Goal: Navigation & Orientation: Understand site structure

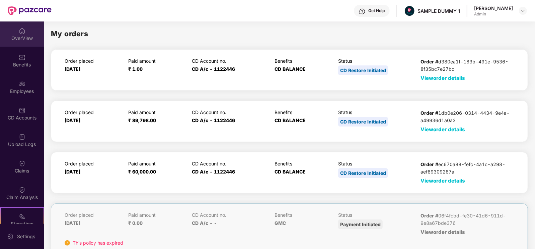
click at [27, 29] on div "OverView" at bounding box center [22, 33] width 44 height 25
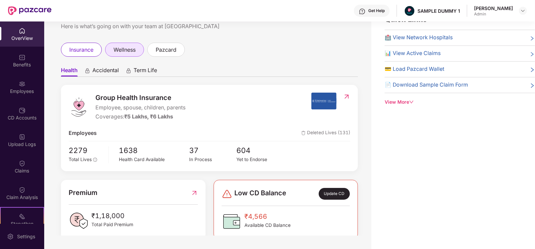
click at [110, 51] on div "wellness" at bounding box center [124, 50] width 39 height 14
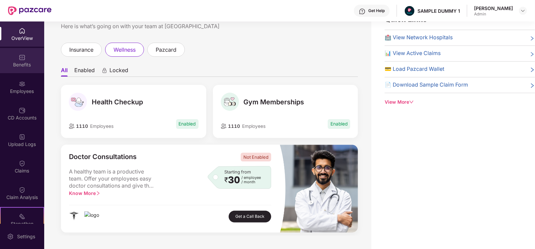
click at [34, 70] on div "Benefits" at bounding box center [22, 60] width 44 height 25
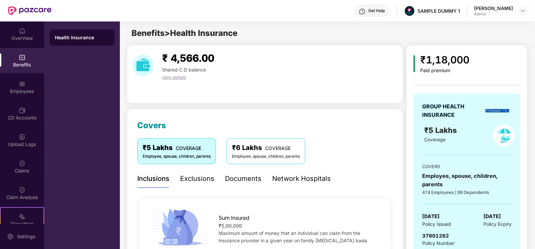
click at [209, 174] on div "Exclusions" at bounding box center [197, 178] width 34 height 10
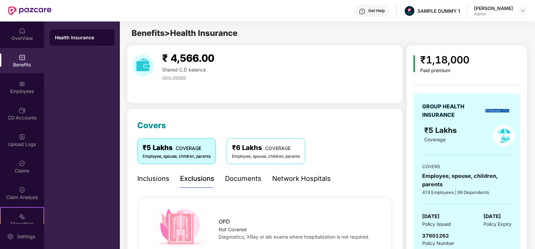
click at [239, 177] on div "Documents" at bounding box center [243, 178] width 37 height 10
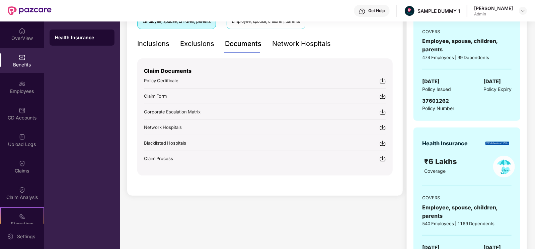
scroll to position [139, 0]
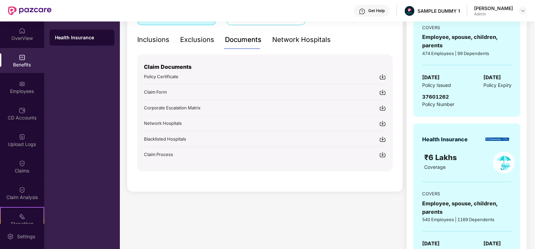
click at [292, 37] on div "Network Hospitals" at bounding box center [301, 40] width 59 height 10
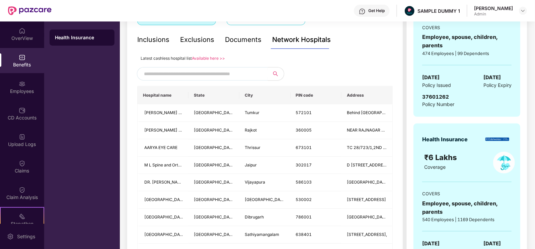
click at [214, 74] on input "text" at bounding box center [201, 74] width 115 height 10
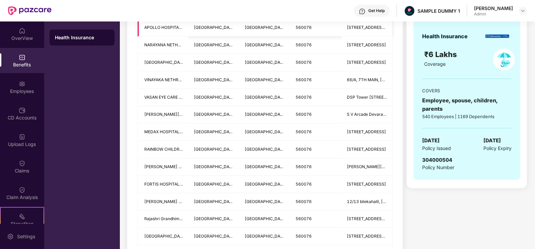
scroll to position [310, 0]
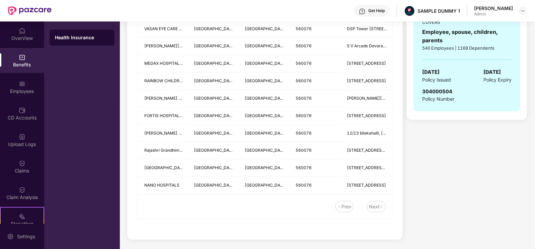
type input "******"
click at [364, 58] on td "NO 33/1 AND 35 /1 KALENA AGRAHARA, BANNERGHATTA MAIN ROAD" at bounding box center [367, 63] width 51 height 17
click at [37, 89] on div "Employees" at bounding box center [22, 91] width 44 height 7
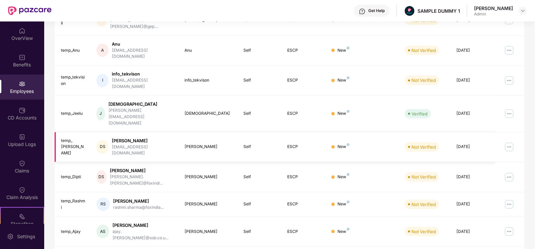
scroll to position [0, 0]
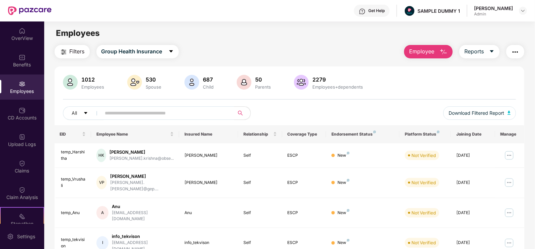
click at [411, 52] on span "Employee" at bounding box center [421, 51] width 25 height 8
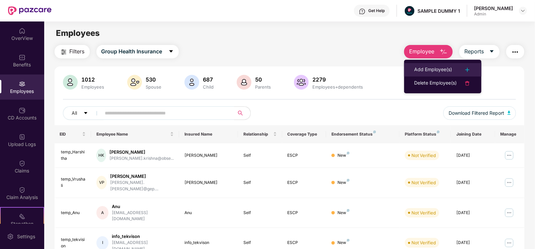
click at [413, 65] on li "Add Employee(s)" at bounding box center [442, 69] width 77 height 13
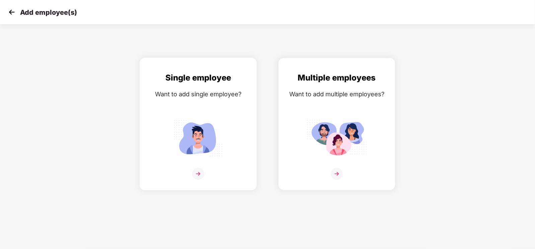
click at [229, 100] on div "Single employee Want to add single employee?" at bounding box center [198, 129] width 103 height 117
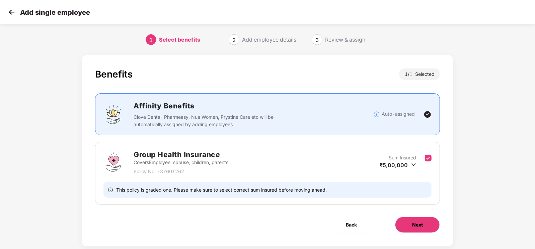
click at [432, 218] on button "Next" at bounding box center [417, 224] width 45 height 16
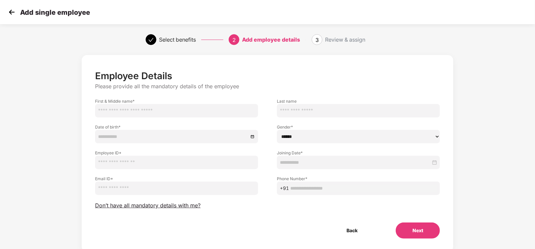
click at [14, 17] on div "Add single employee" at bounding box center [267, 12] width 535 height 24
click at [14, 15] on img at bounding box center [12, 12] width 10 height 10
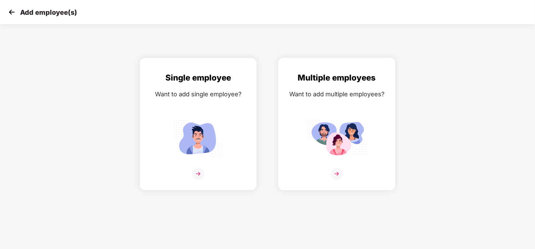
click at [310, 126] on img at bounding box center [337, 138] width 60 height 42
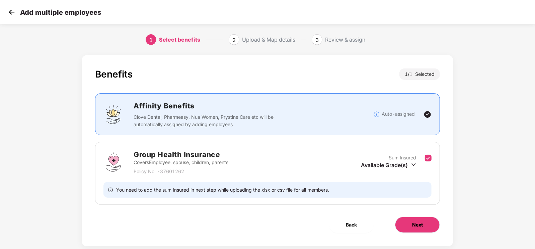
click at [428, 224] on button "Next" at bounding box center [417, 224] width 45 height 16
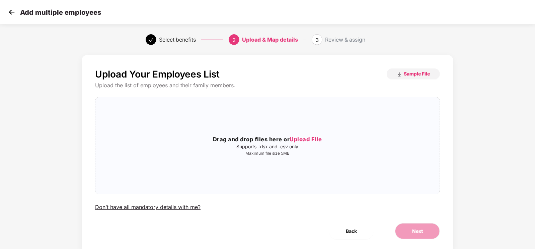
click at [6, 8] on div "Add multiple employees" at bounding box center [267, 12] width 535 height 24
click at [10, 12] on img at bounding box center [12, 12] width 10 height 10
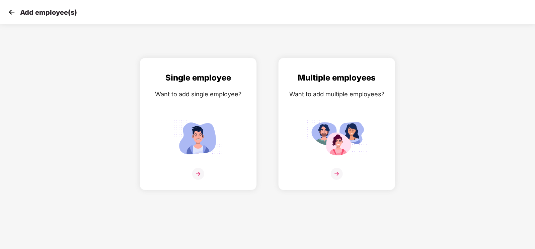
click at [10, 12] on img at bounding box center [12, 12] width 10 height 10
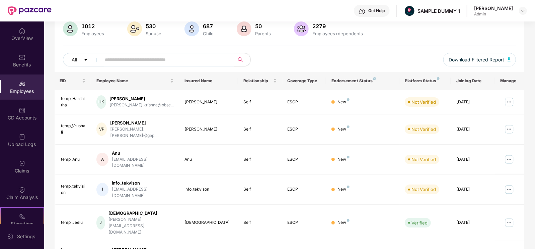
scroll to position [87, 0]
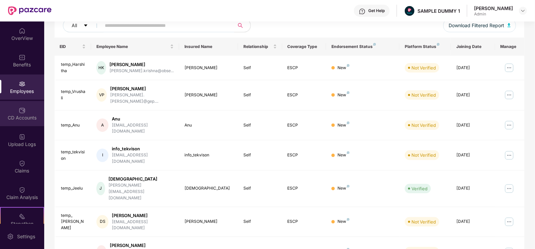
click at [42, 112] on div "CD Accounts" at bounding box center [22, 113] width 44 height 25
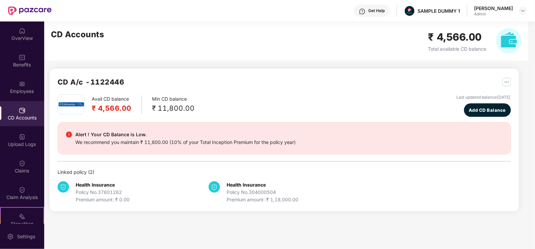
scroll to position [0, 0]
click at [24, 88] on div "Employees" at bounding box center [22, 91] width 44 height 7
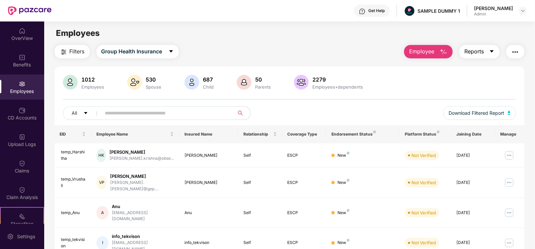
click at [476, 54] on span "Reports" at bounding box center [474, 51] width 19 height 8
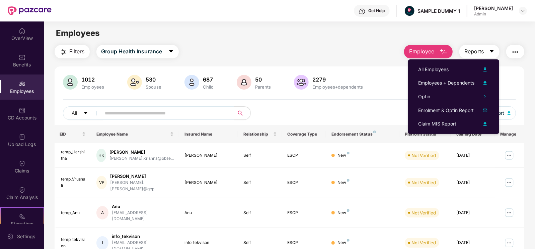
click at [482, 56] on button "Reports" at bounding box center [480, 51] width 40 height 13
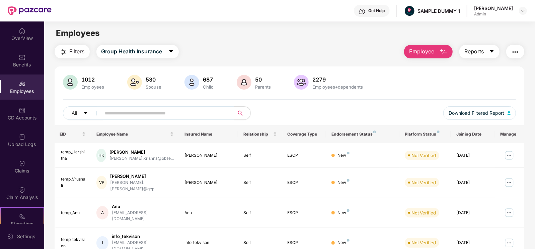
click at [482, 56] on button "Reports" at bounding box center [480, 51] width 40 height 13
click at [520, 51] on button "button" at bounding box center [516, 51] width 18 height 13
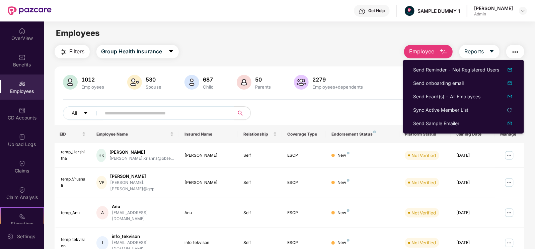
click at [385, 44] on main "Employees Filters Group Health Insurance Employee Reports 1012 Employees 530 Sp…" at bounding box center [289, 145] width 491 height 249
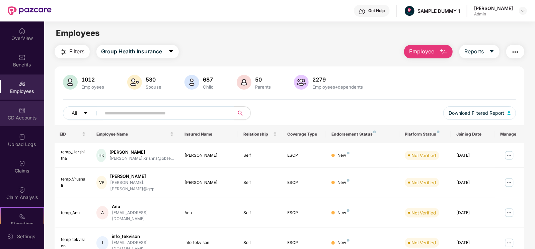
click at [21, 116] on div "CD Accounts" at bounding box center [22, 117] width 44 height 7
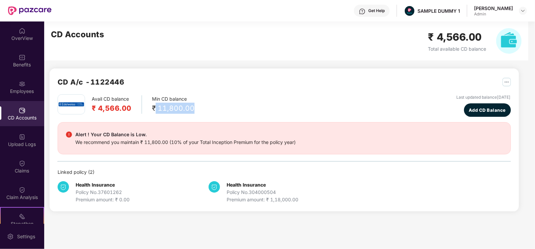
drag, startPoint x: 155, startPoint y: 113, endPoint x: 200, endPoint y: 113, distance: 45.2
click at [200, 113] on div "Avail CD balance ₹ 4,566.00 Min CD balance ₹ 11,800.00 Last updated balance 23 …" at bounding box center [285, 105] width 454 height 22
click at [281, 109] on div "Avail CD balance ₹ 4,566.00 Min CD balance ₹ 11,800.00 Last updated balance 23 …" at bounding box center [285, 105] width 454 height 22
click at [403, 120] on div "Avail CD balance ₹ 4,566.00 Min CD balance ₹ 11,800.00 Last updated balance 23 …" at bounding box center [285, 148] width 454 height 109
click at [469, 113] on span "Add CD Balance" at bounding box center [487, 110] width 37 height 7
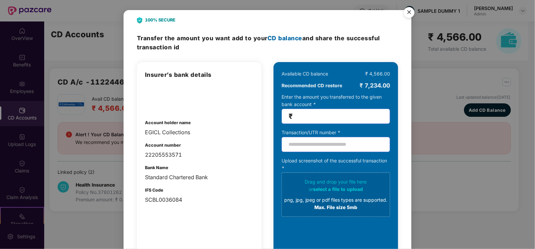
click at [406, 10] on img "Close" at bounding box center [409, 13] width 19 height 19
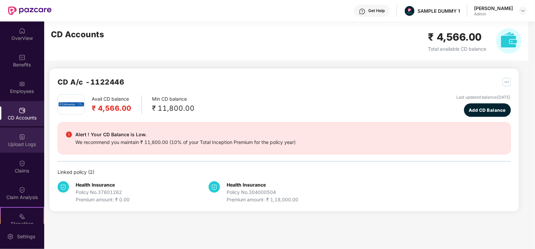
click at [22, 134] on img at bounding box center [22, 136] width 7 height 7
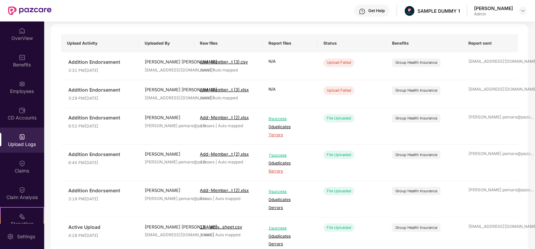
scroll to position [43, 0]
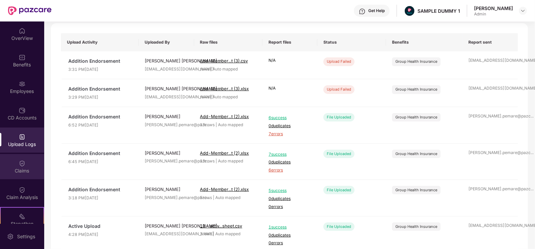
click at [36, 170] on div "Claims" at bounding box center [22, 170] width 44 height 7
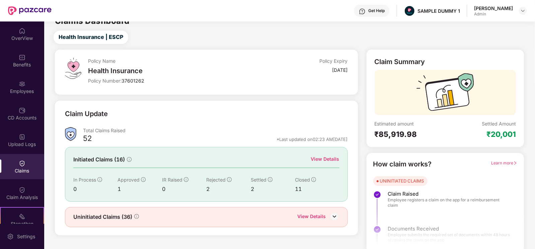
scroll to position [13, 0]
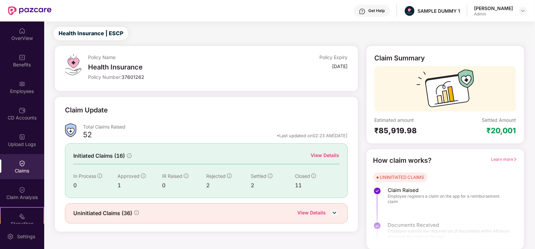
click at [323, 156] on div "View Details" at bounding box center [325, 154] width 28 height 7
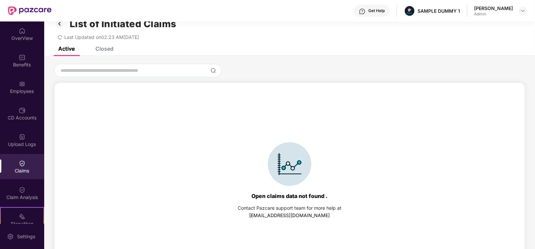
click at [114, 52] on div "Active Closed" at bounding box center [289, 51] width 491 height 9
click at [109, 50] on div "Closed" at bounding box center [104, 48] width 18 height 7
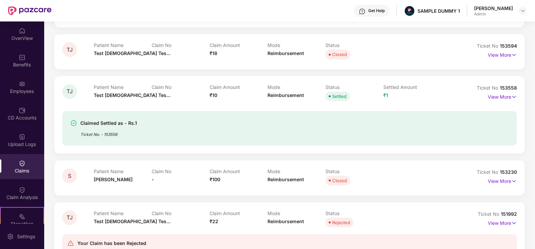
scroll to position [104, 0]
click at [512, 92] on img at bounding box center [515, 95] width 6 height 7
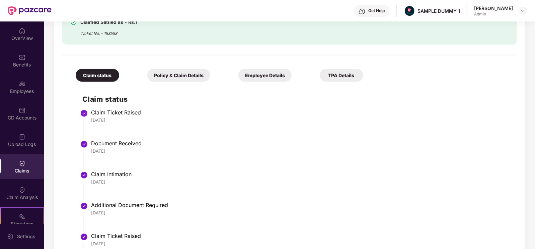
scroll to position [218, 0]
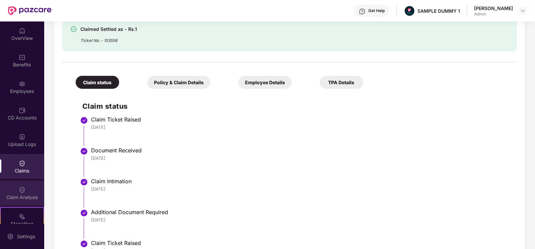
click at [23, 191] on img at bounding box center [22, 189] width 7 height 7
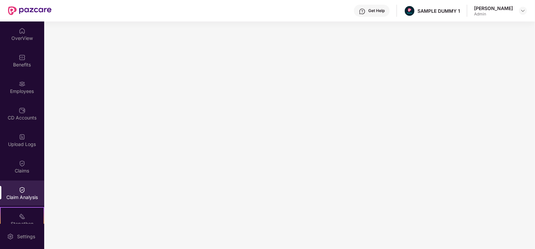
scroll to position [89, 0]
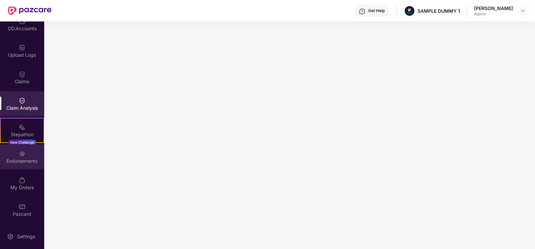
click at [24, 162] on div "Endorsements" at bounding box center [22, 160] width 44 height 7
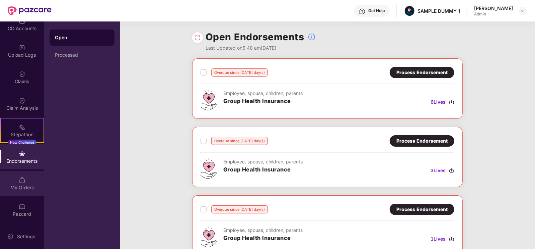
scroll to position [44, 0]
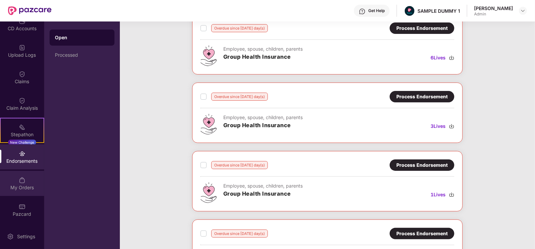
click at [21, 174] on div "My Orders" at bounding box center [22, 183] width 44 height 25
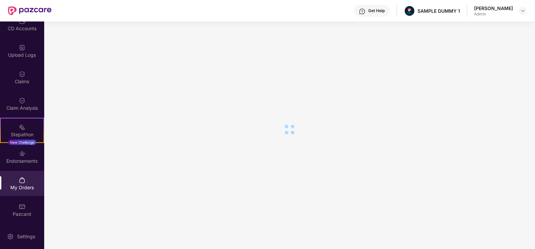
scroll to position [29, 0]
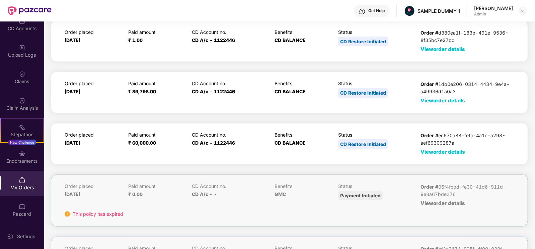
click at [422, 150] on span "View order details" at bounding box center [443, 151] width 45 height 6
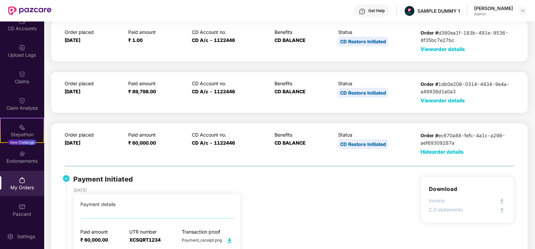
scroll to position [74, 0]
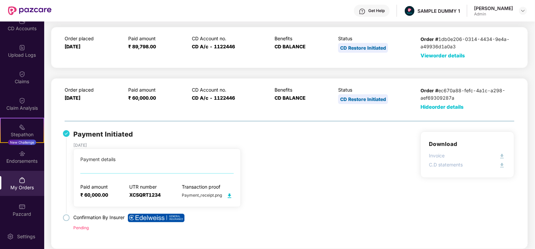
click at [228, 193] on img at bounding box center [229, 195] width 8 height 8
click at [24, 235] on div "Settings" at bounding box center [26, 236] width 22 height 7
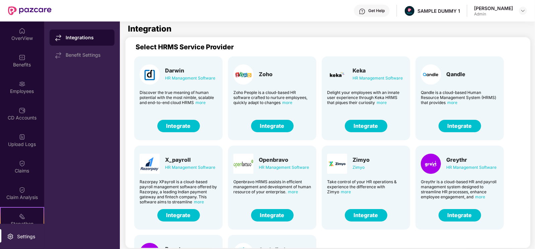
click at [385, 12] on div "Get Help" at bounding box center [377, 10] width 16 height 5
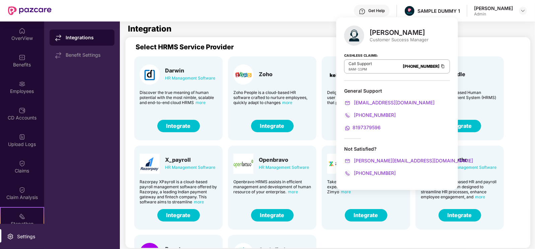
click at [517, 10] on div "Sujal Kedia Admin" at bounding box center [500, 11] width 53 height 12
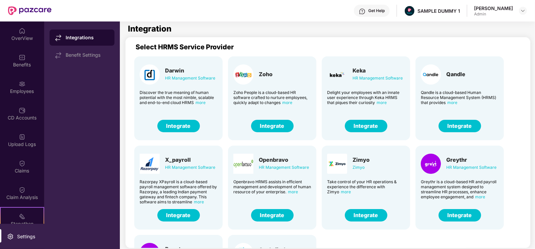
click at [517, 10] on div "Sujal Kedia Admin" at bounding box center [500, 11] width 53 height 12
click at [523, 11] on img at bounding box center [523, 10] width 5 height 5
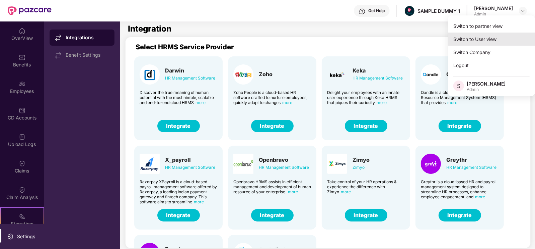
click at [501, 34] on div "Switch to User view" at bounding box center [491, 39] width 87 height 13
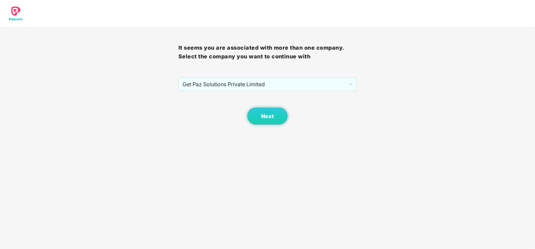
click at [273, 104] on div "Next" at bounding box center [268, 108] width 179 height 34
click at [272, 106] on div "Next" at bounding box center [268, 108] width 179 height 34
click at [272, 122] on button "Next" at bounding box center [268, 116] width 40 height 17
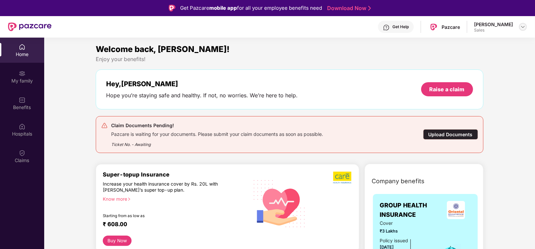
click at [524, 26] on img at bounding box center [523, 26] width 5 height 5
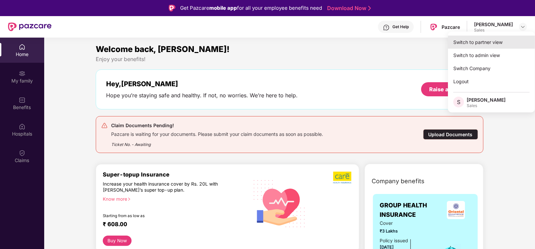
click at [501, 44] on div "Switch to partner view" at bounding box center [491, 42] width 87 height 13
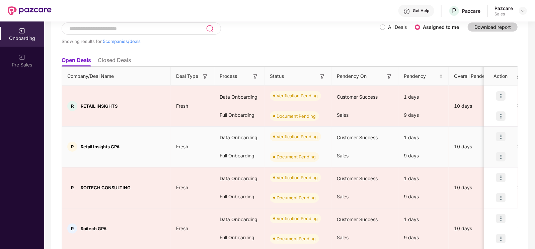
scroll to position [46, 0]
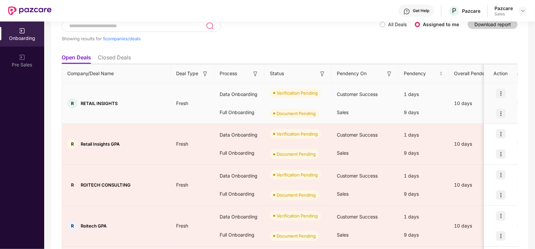
click at [499, 110] on img at bounding box center [501, 113] width 9 height 9
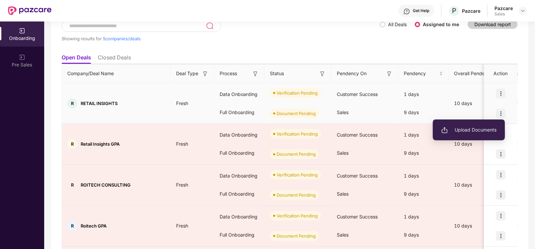
click at [475, 131] on span "Upload Documents" at bounding box center [469, 129] width 55 height 7
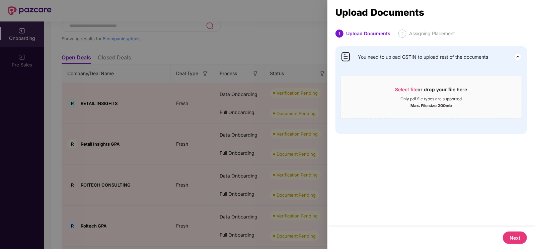
click at [292, 126] on div at bounding box center [267, 124] width 535 height 249
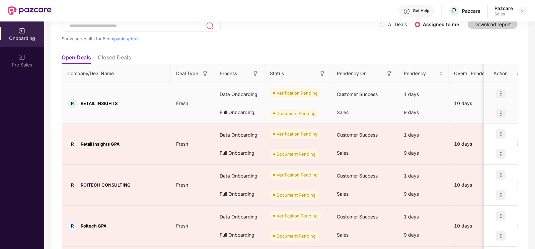
click at [498, 114] on img at bounding box center [501, 113] width 9 height 9
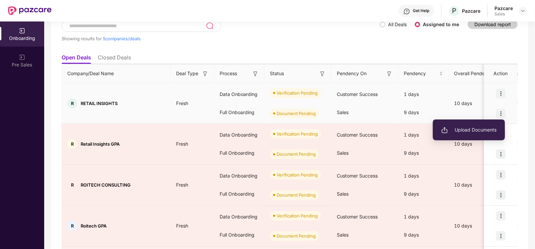
click at [485, 128] on span "Upload Documents" at bounding box center [469, 129] width 55 height 7
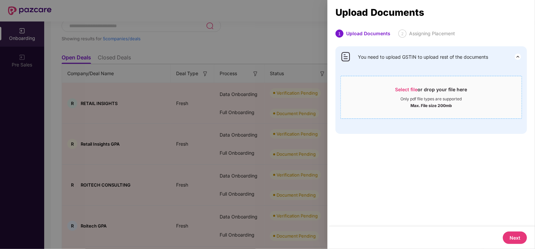
click at [417, 90] on span "Select file" at bounding box center [407, 89] width 22 height 6
click at [327, 36] on div at bounding box center [267, 124] width 535 height 249
drag, startPoint x: 427, startPoint y: 213, endPoint x: 488, endPoint y: 230, distance: 63.7
click at [488, 230] on div "Next" at bounding box center [432, 237] width 208 height 22
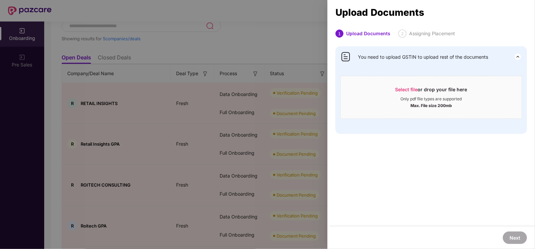
click at [415, 155] on div "1 Upload Documents 2 Assigning Placement You need to upload GSTIN to upload res…" at bounding box center [432, 127] width 208 height 197
click at [68, 39] on div at bounding box center [267, 124] width 535 height 249
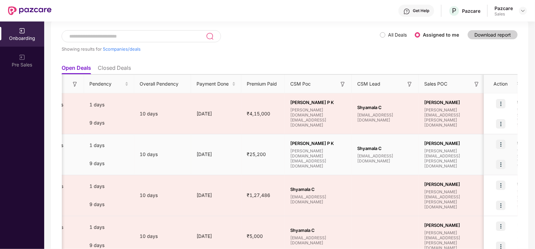
scroll to position [0, 344]
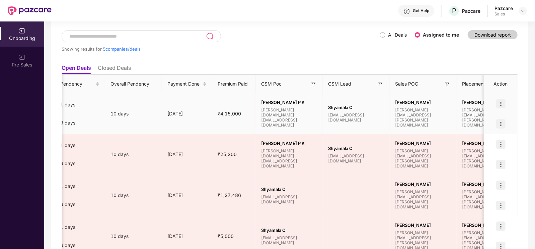
click at [500, 124] on img at bounding box center [501, 123] width 9 height 9
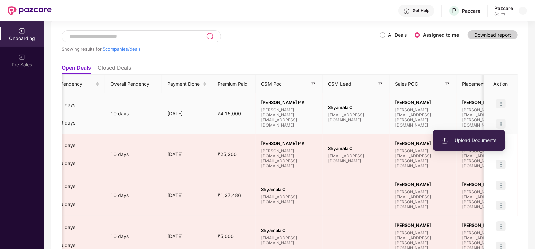
click at [476, 140] on span "Upload Documents" at bounding box center [469, 139] width 55 height 7
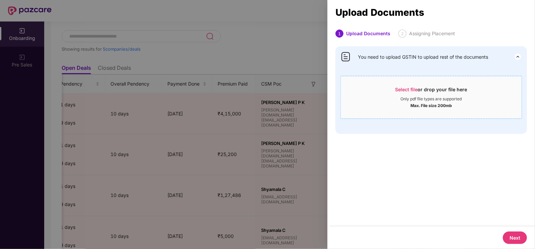
click at [409, 83] on span "Select file or drop your file here Only pdf file types are supported Max. File …" at bounding box center [431, 97] width 181 height 32
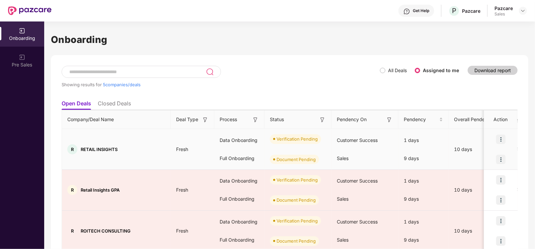
click at [500, 160] on img at bounding box center [501, 158] width 9 height 9
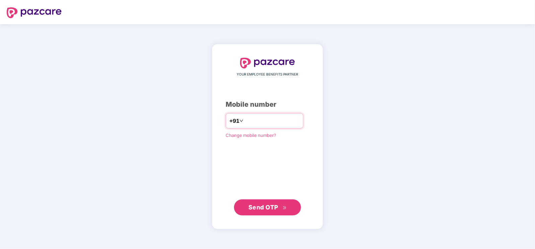
click at [286, 127] on div "+91" at bounding box center [265, 120] width 78 height 15
click at [250, 126] on input "number" at bounding box center [272, 120] width 55 height 11
type input "**********"
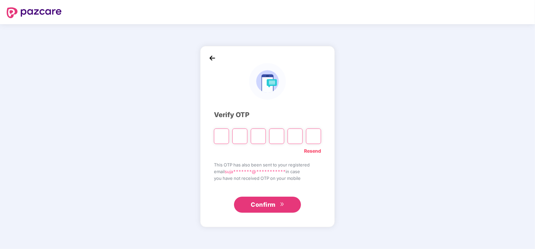
type input "*"
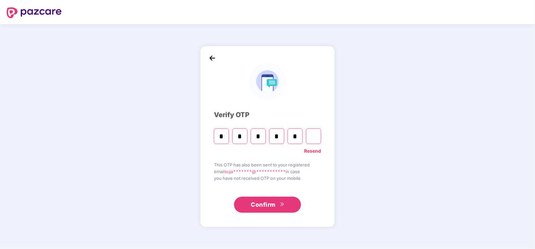
type input "*"
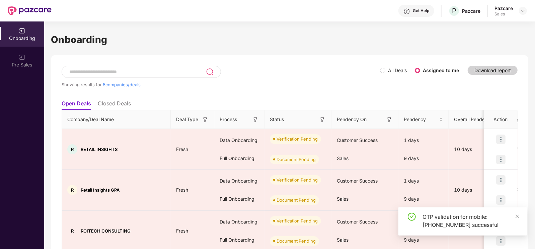
click at [528, 11] on header "Get Help P Pazcare Pazcare Sales" at bounding box center [267, 10] width 535 height 21
click at [526, 11] on img at bounding box center [523, 10] width 5 height 5
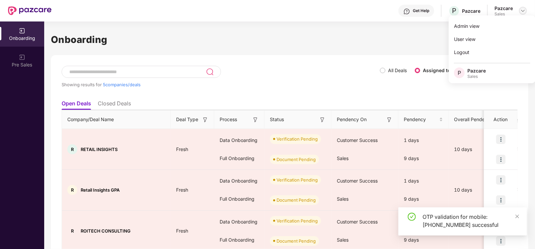
click at [521, 10] on img at bounding box center [523, 10] width 5 height 5
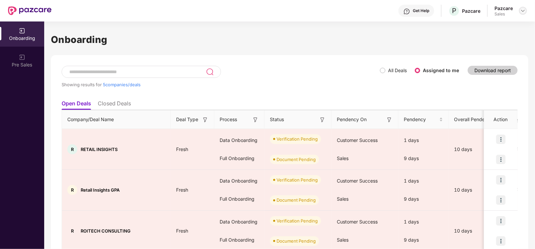
click at [526, 13] on img at bounding box center [523, 10] width 5 height 5
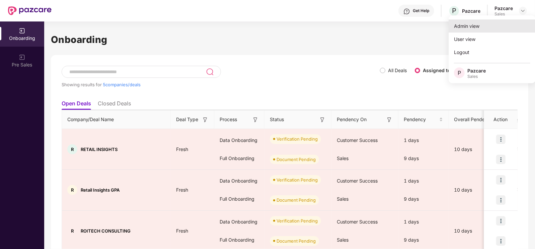
click at [499, 25] on div "Admin view" at bounding box center [492, 25] width 87 height 13
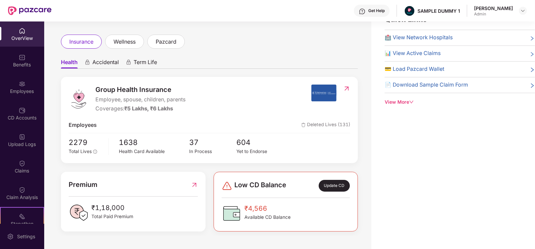
scroll to position [6, 0]
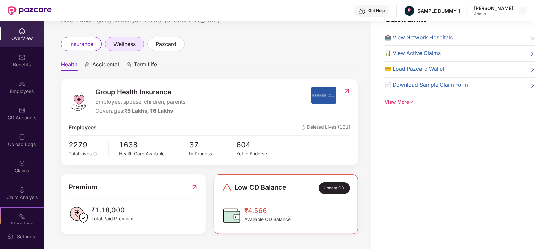
click at [133, 47] on span "wellness" at bounding box center [125, 44] width 22 height 8
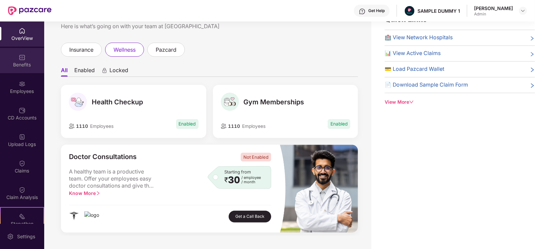
click at [34, 63] on div "Benefits" at bounding box center [22, 64] width 44 height 7
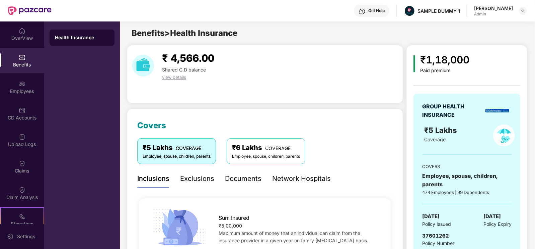
click at [197, 182] on div "Exclusions" at bounding box center [197, 178] width 34 height 10
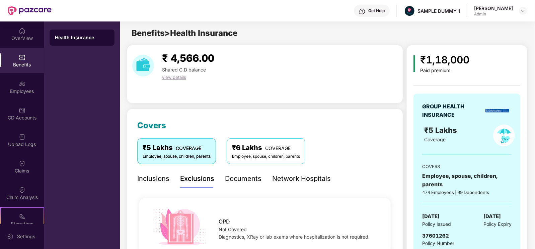
click at [236, 180] on div "Documents" at bounding box center [243, 178] width 37 height 10
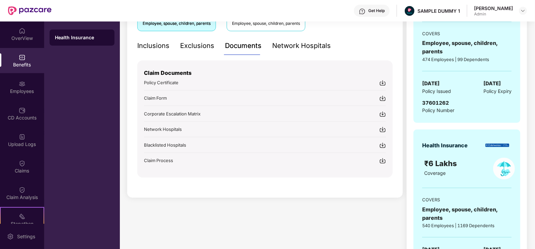
scroll to position [133, 0]
click at [306, 45] on div "Network Hospitals" at bounding box center [301, 45] width 59 height 10
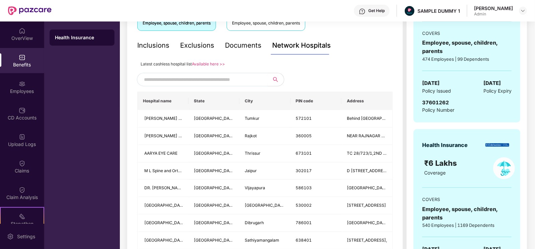
click at [261, 80] on span at bounding box center [262, 79] width 4 height 10
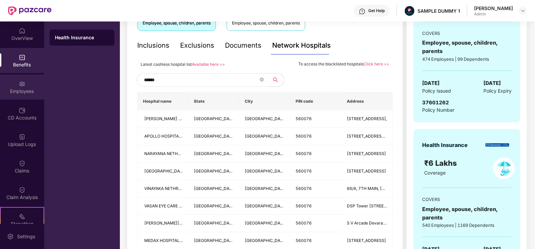
type input "******"
click at [23, 83] on img at bounding box center [22, 83] width 7 height 7
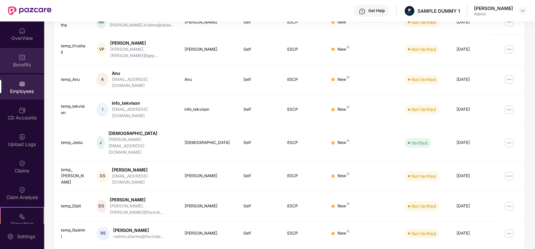
click at [25, 67] on div "Benefits" at bounding box center [22, 64] width 44 height 7
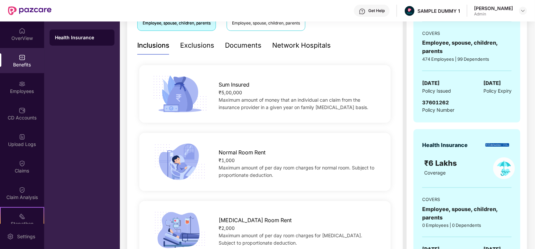
click at [298, 49] on div "Network Hospitals" at bounding box center [301, 45] width 59 height 10
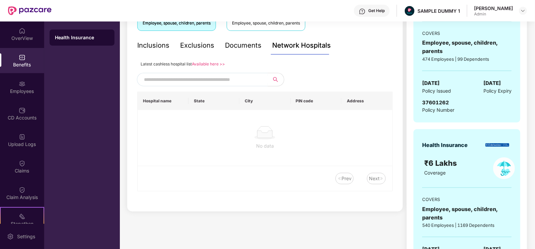
click at [222, 77] on input "text" at bounding box center [201, 79] width 115 height 10
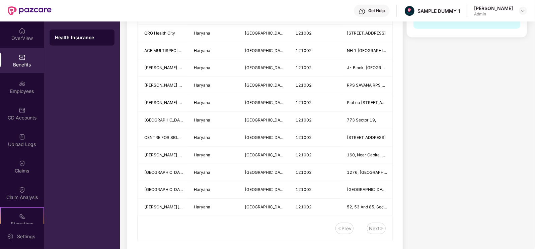
scroll to position [414, 0]
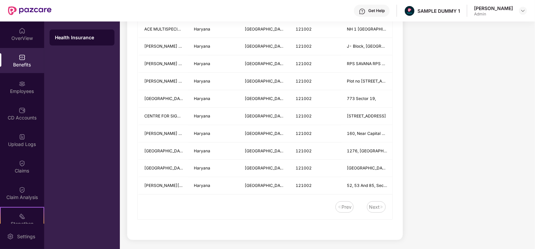
click at [375, 203] on div "Next" at bounding box center [374, 206] width 11 height 7
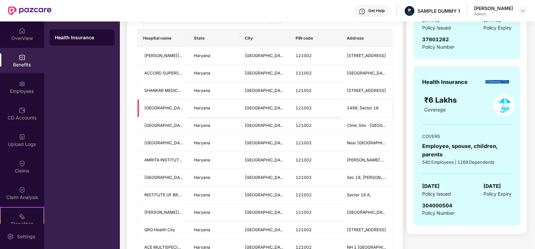
scroll to position [57, 0]
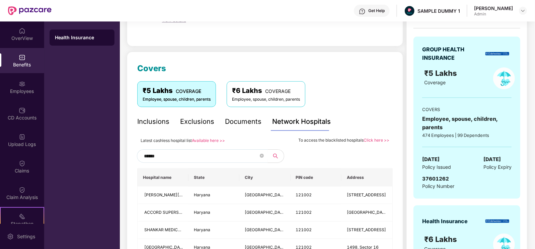
click at [159, 153] on input "******" at bounding box center [201, 156] width 115 height 10
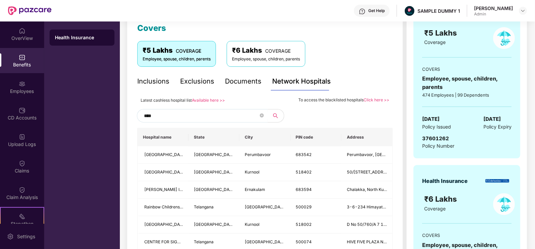
scroll to position [98, 0]
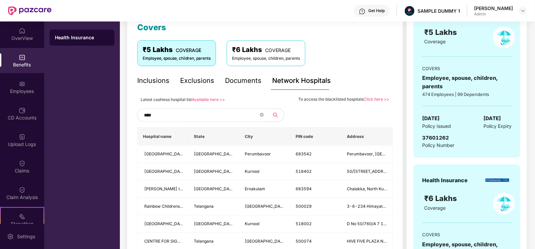
type input "*****"
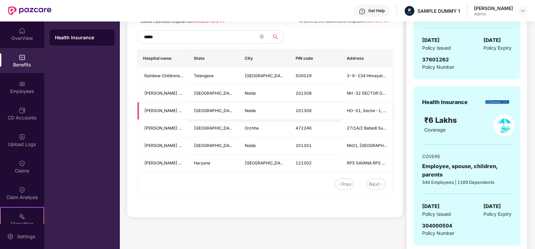
scroll to position [178, 0]
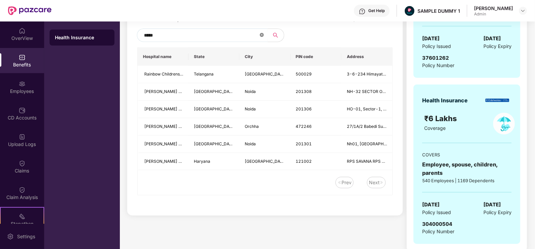
click at [260, 37] on span at bounding box center [262, 35] width 4 height 6
type input "******"
click at [262, 33] on icon "close-circle" at bounding box center [262, 35] width 4 height 4
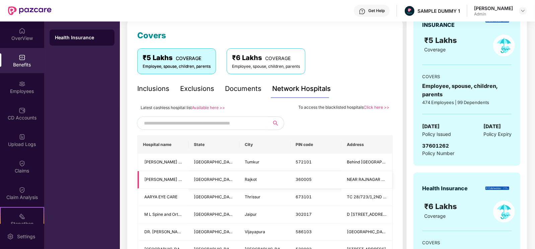
scroll to position [89, 0]
click at [251, 94] on div "Documents" at bounding box center [243, 89] width 37 height 18
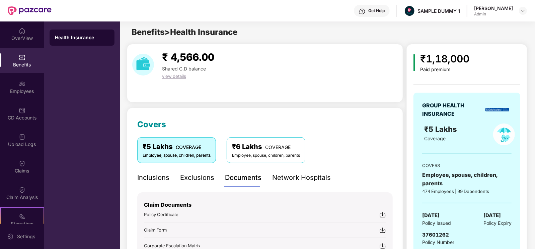
scroll to position [0, 0]
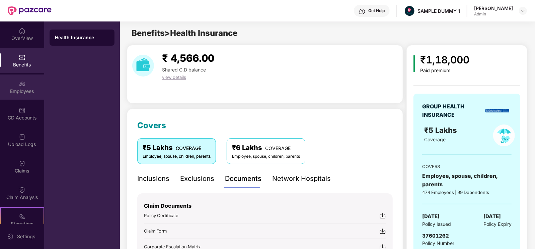
click at [27, 84] on div "Employees" at bounding box center [22, 86] width 44 height 25
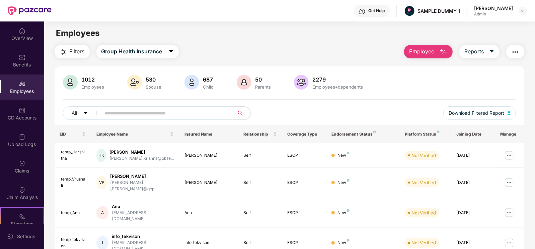
click at [441, 56] on button "Employee" at bounding box center [428, 51] width 49 height 13
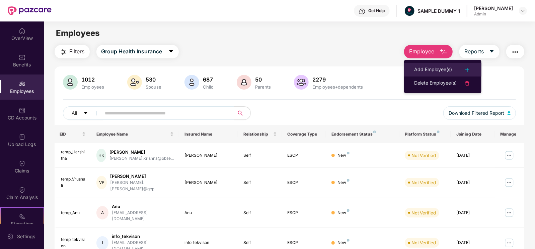
click at [447, 71] on div "Add Employee(s)" at bounding box center [433, 70] width 38 height 8
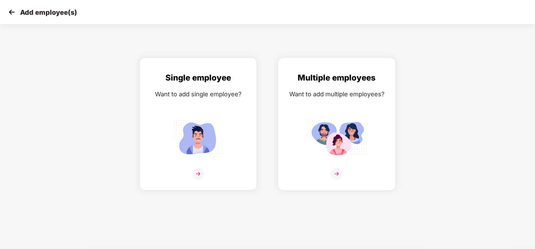
click at [322, 125] on img at bounding box center [337, 138] width 60 height 42
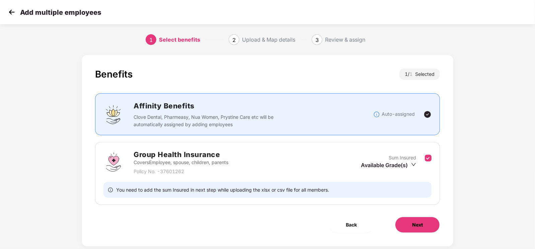
click at [420, 222] on span "Next" at bounding box center [417, 224] width 11 height 7
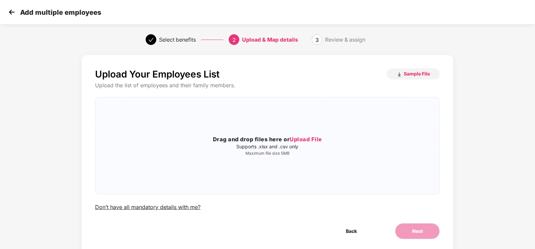
click at [12, 8] on img at bounding box center [12, 12] width 10 height 10
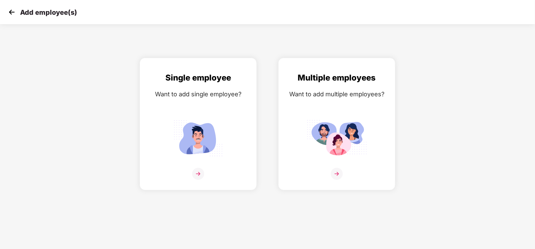
click at [12, 8] on img at bounding box center [12, 12] width 10 height 10
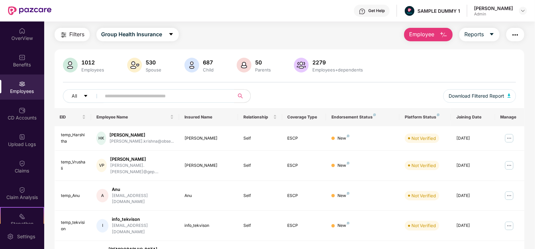
scroll to position [20, 0]
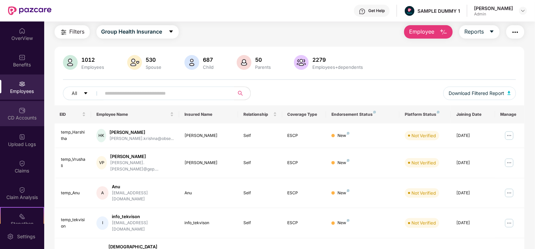
click at [29, 109] on div "CD Accounts" at bounding box center [22, 113] width 44 height 25
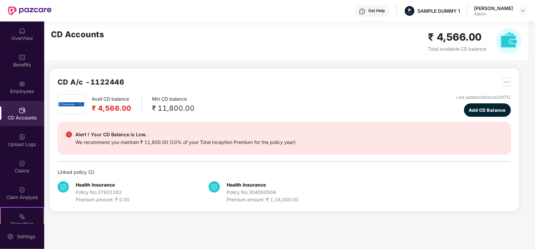
scroll to position [0, 0]
click at [469, 107] on span "Add CD Balance" at bounding box center [487, 110] width 37 height 7
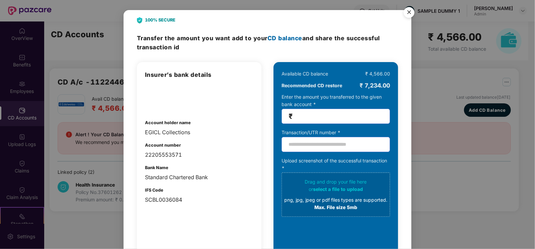
click at [412, 18] on img "Close" at bounding box center [409, 13] width 19 height 19
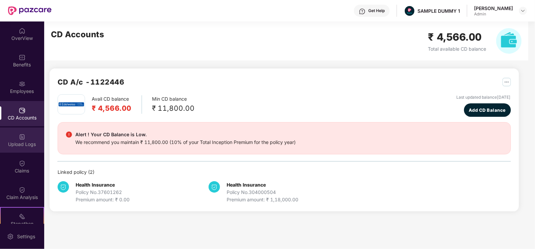
click at [17, 148] on div "Upload Logs" at bounding box center [22, 139] width 44 height 25
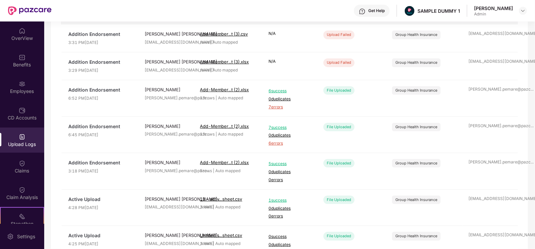
scroll to position [76, 0]
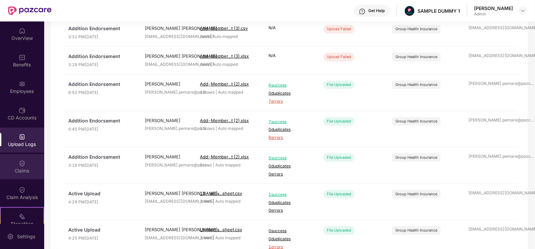
click at [37, 168] on div "Claims" at bounding box center [22, 170] width 44 height 7
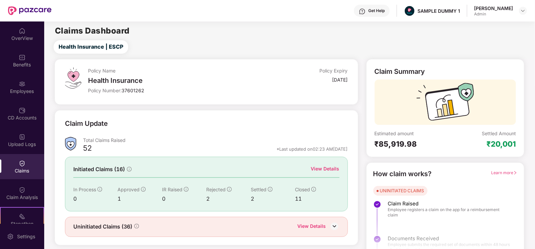
scroll to position [13, 0]
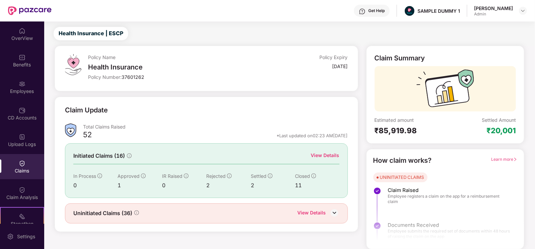
click at [324, 156] on div "View Details" at bounding box center [325, 154] width 28 height 7
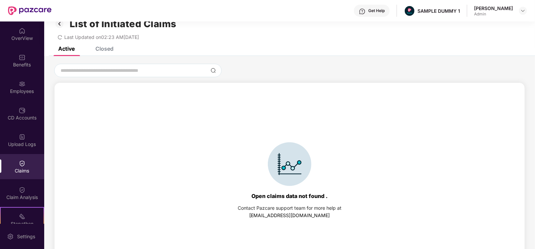
click at [108, 43] on div "List of Initiated Claims Last Updated on 02:23 AM, 11 Aug 2025" at bounding box center [289, 27] width 491 height 39
click at [109, 45] on div "List of Initiated Claims Last Updated on 02:23 AM, 11 Aug 2025" at bounding box center [289, 27] width 491 height 39
click at [112, 50] on div "Closed" at bounding box center [104, 48] width 18 height 7
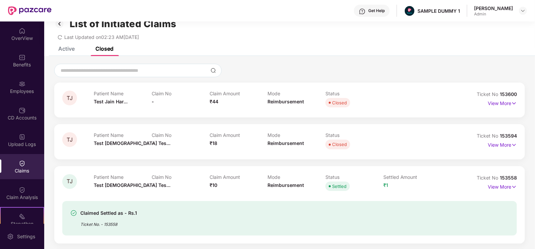
scroll to position [76, 0]
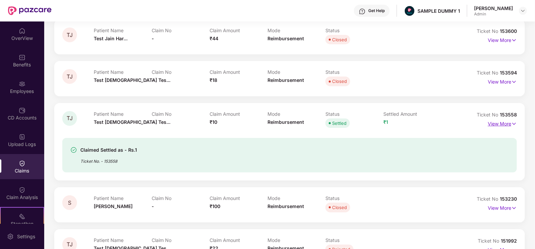
click at [507, 126] on p "View More" at bounding box center [502, 122] width 29 height 9
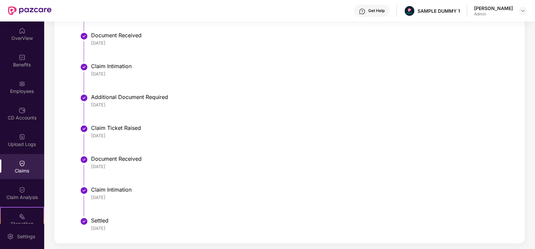
scroll to position [407, 0]
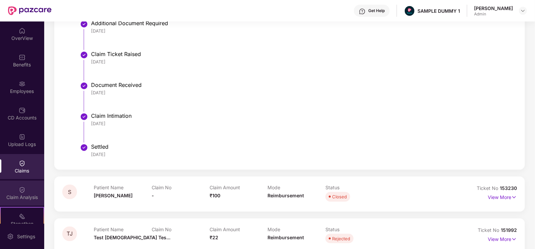
click at [33, 193] on div "Claim Analysis" at bounding box center [22, 192] width 44 height 25
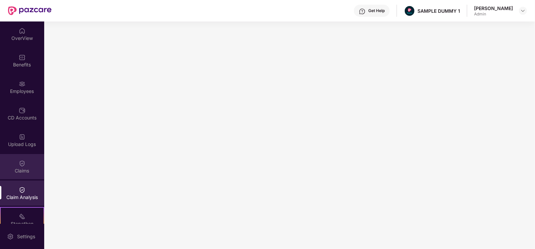
scroll to position [89, 0]
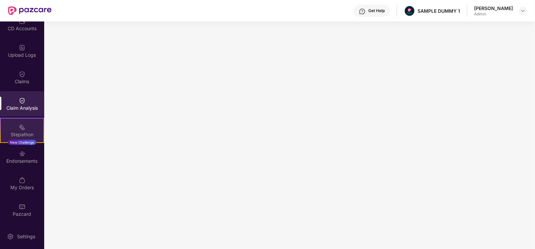
click at [22, 129] on img at bounding box center [22, 127] width 7 height 7
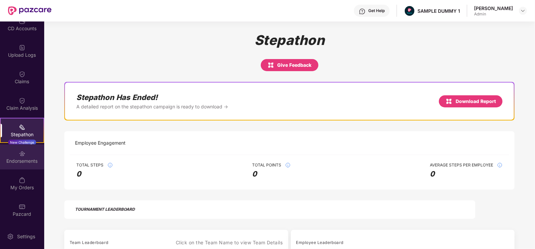
click at [19, 161] on div "Endorsements" at bounding box center [22, 160] width 44 height 7
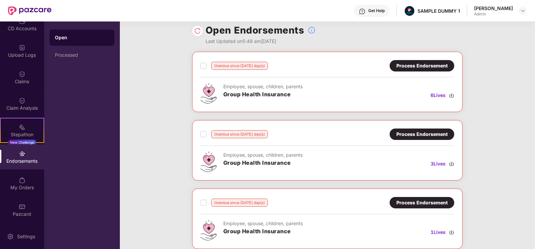
scroll to position [0, 0]
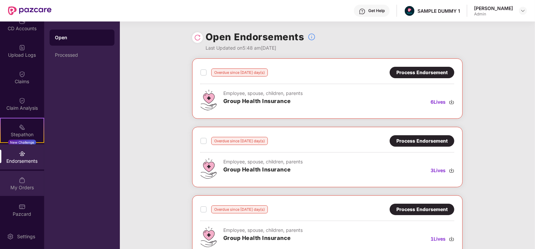
click at [25, 175] on div "My Orders" at bounding box center [22, 183] width 44 height 25
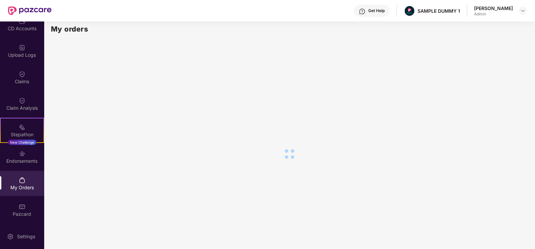
scroll to position [5, 0]
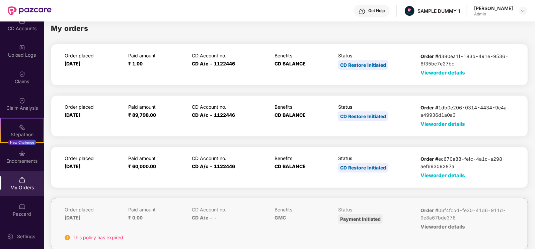
click at [429, 173] on span "View order details" at bounding box center [443, 175] width 45 height 6
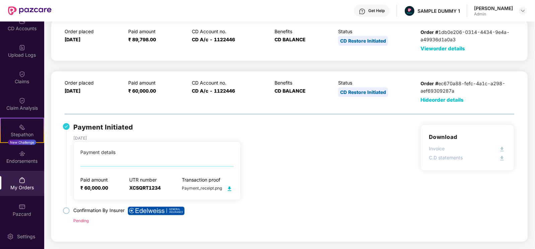
scroll to position [87, 0]
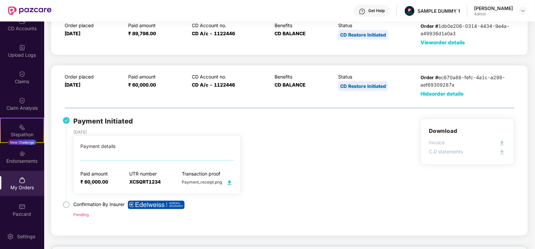
click at [232, 181] on img at bounding box center [229, 182] width 8 height 8
click at [24, 214] on div "Pazcard" at bounding box center [22, 213] width 44 height 7
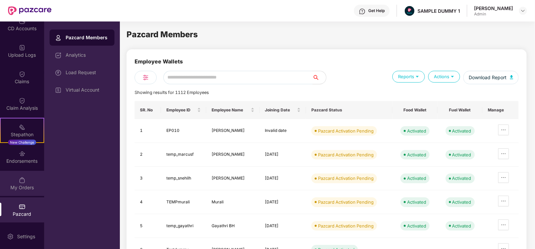
scroll to position [91, 0]
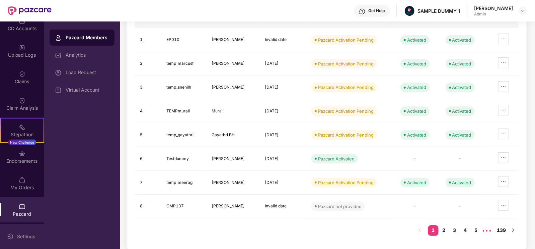
click at [13, 231] on div "Settings" at bounding box center [22, 235] width 44 height 25
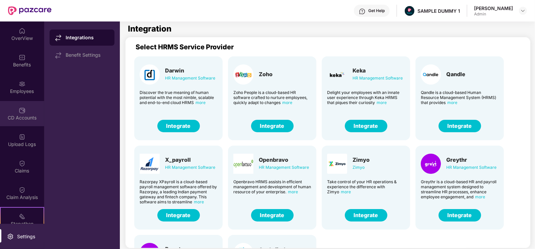
scroll to position [22, 0]
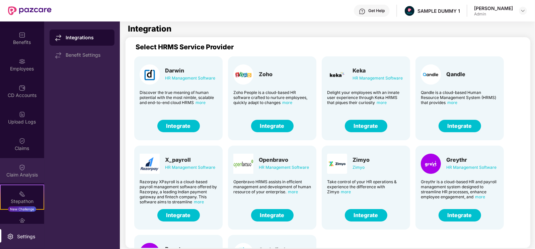
click at [27, 161] on div "Claim Analysis" at bounding box center [22, 170] width 44 height 25
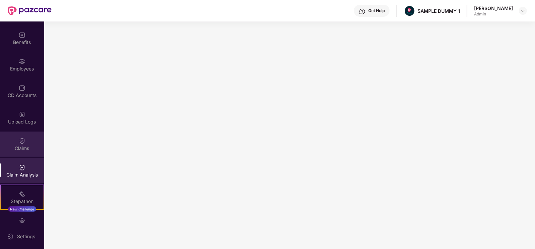
click at [28, 142] on div "Claims" at bounding box center [22, 143] width 44 height 25
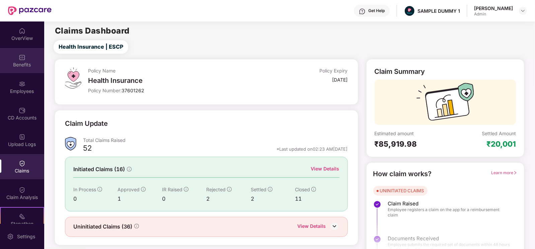
click at [26, 71] on div "Benefits" at bounding box center [22, 60] width 44 height 25
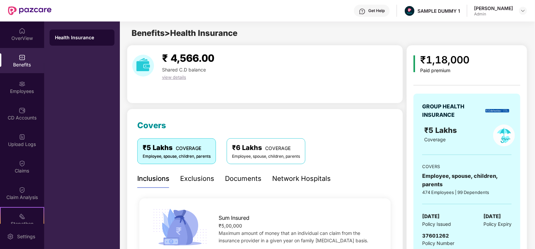
scroll to position [37, 0]
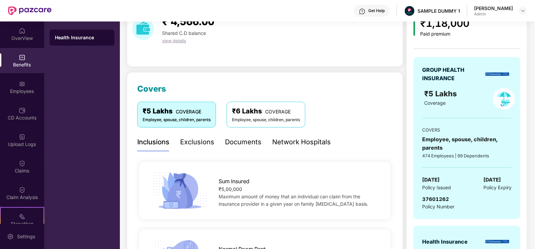
click at [250, 146] on div "Documents" at bounding box center [243, 142] width 37 height 10
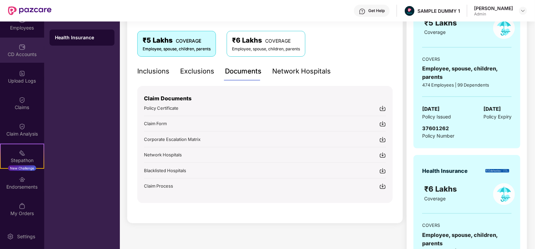
scroll to position [89, 0]
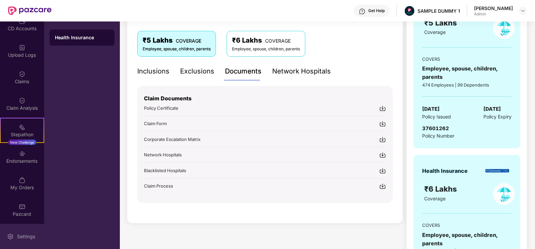
click at [23, 240] on div "Settings" at bounding box center [22, 235] width 44 height 25
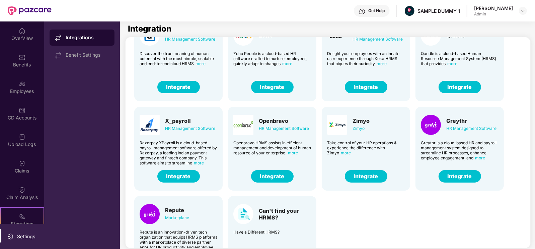
scroll to position [39, 0]
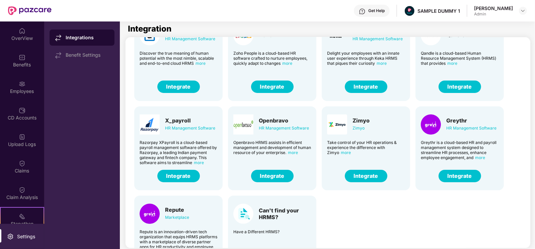
click at [366, 14] on img at bounding box center [362, 11] width 7 height 7
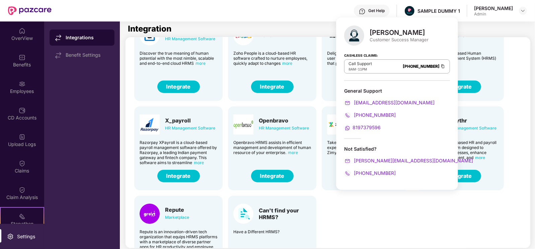
scroll to position [0, 0]
